Goal: Information Seeking & Learning: Check status

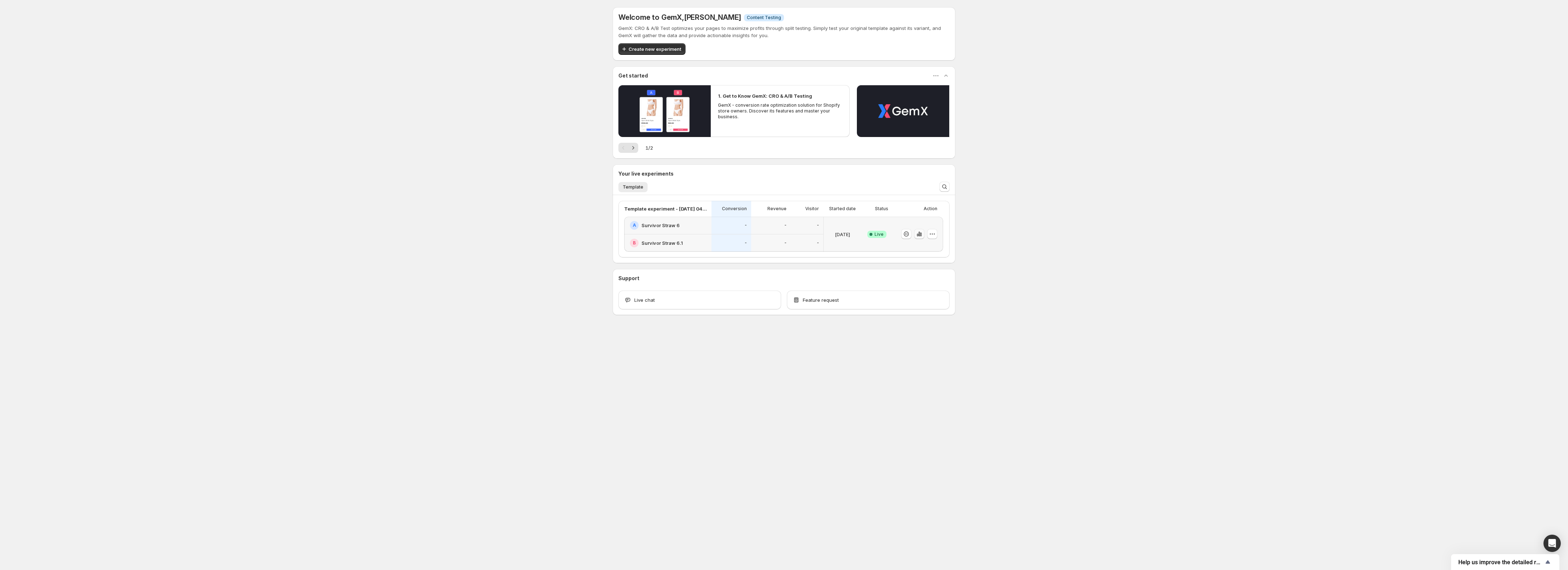
click at [918, 236] on icon "button" at bounding box center [919, 234] width 1 height 4
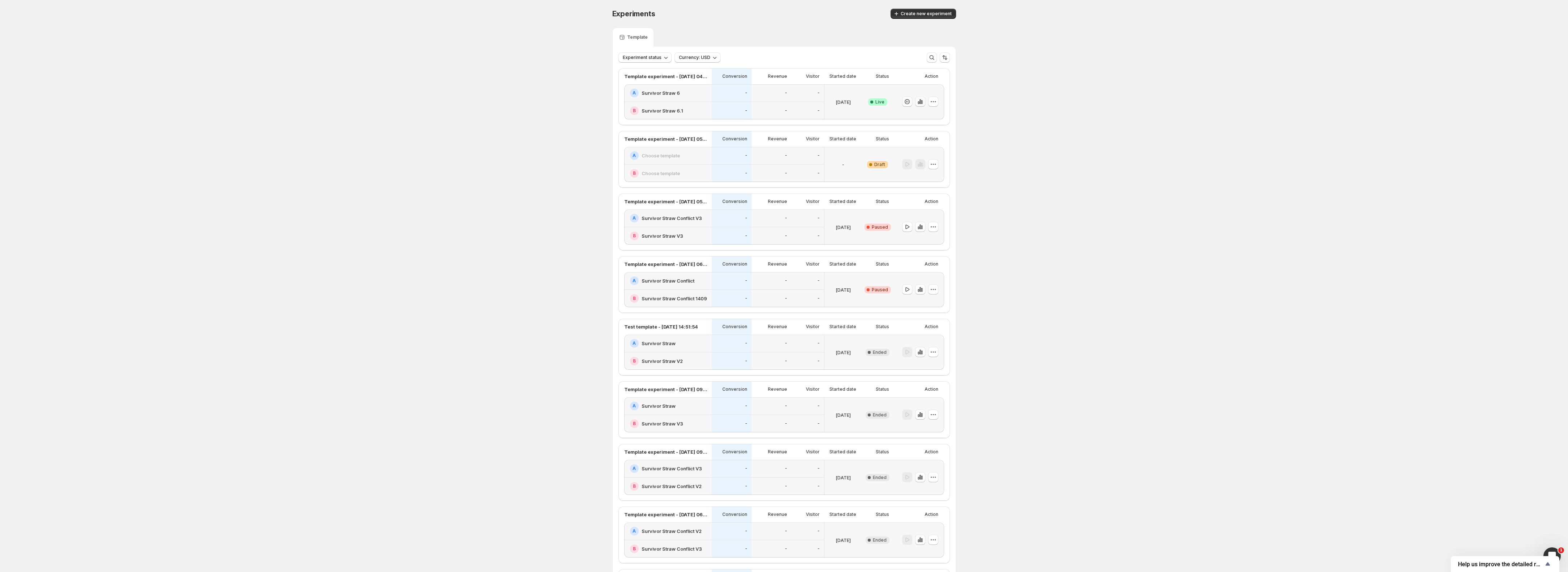
click at [921, 103] on icon "button" at bounding box center [920, 102] width 1 height 4
